Goal: Information Seeking & Learning: Learn about a topic

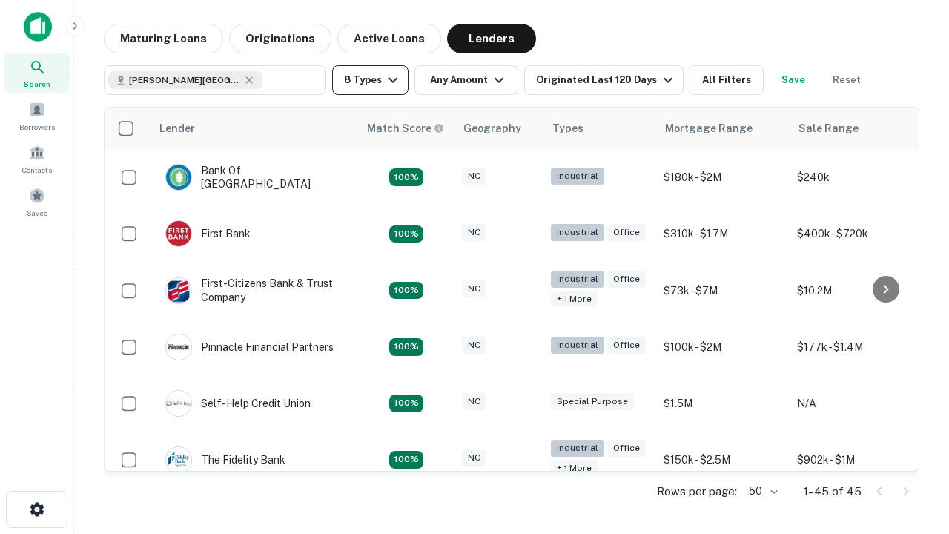
click at [370, 80] on button "8 Types" at bounding box center [370, 80] width 76 height 30
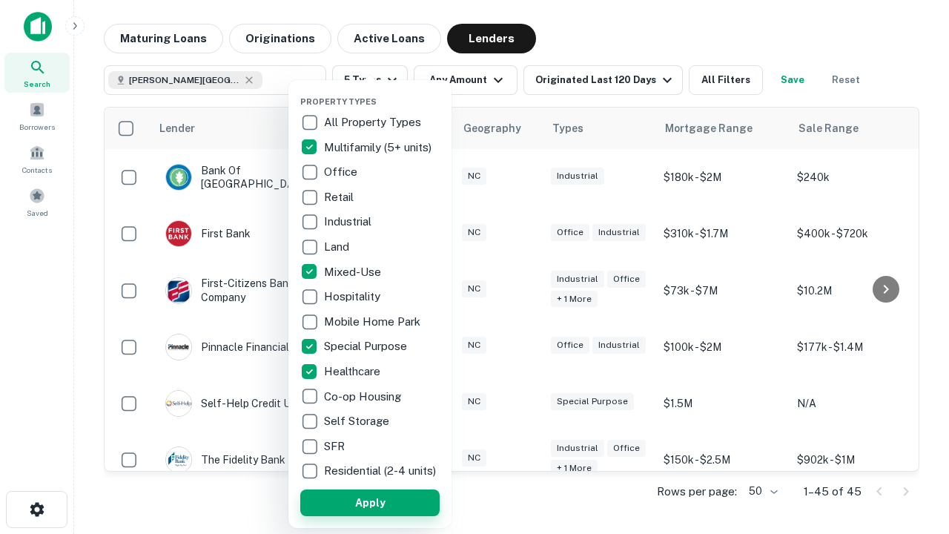
click at [370, 502] on button "Apply" at bounding box center [369, 502] width 139 height 27
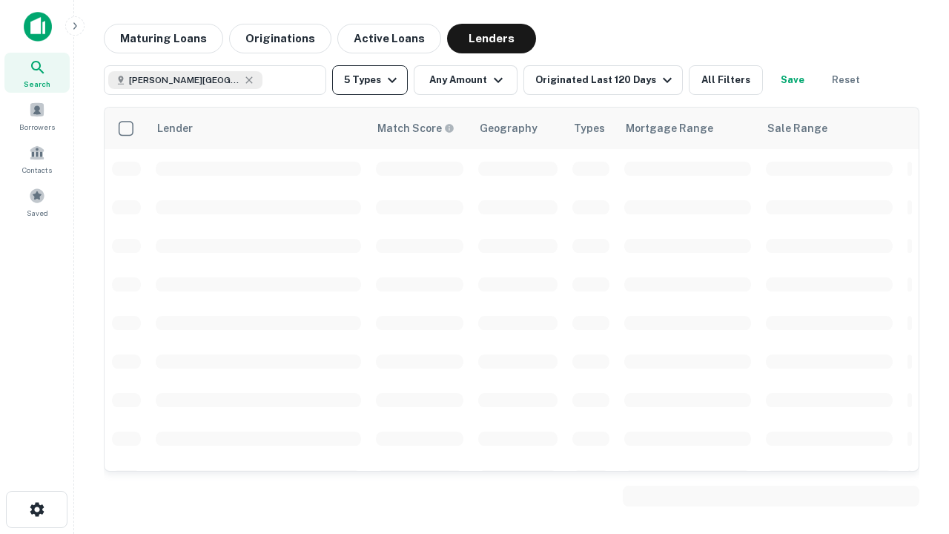
click at [370, 80] on button "5 Types" at bounding box center [370, 80] width 76 height 30
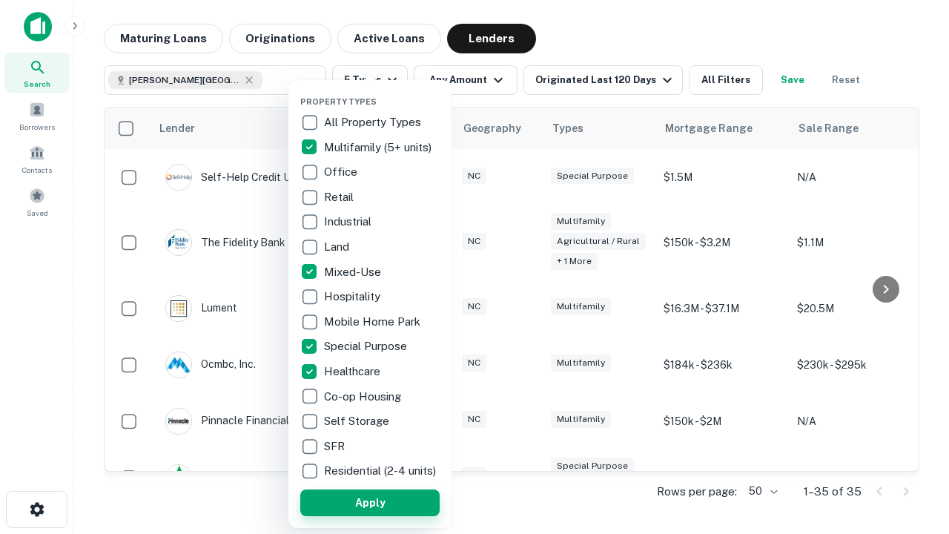
click at [397, 502] on button "Apply" at bounding box center [369, 502] width 139 height 27
